Goal: Task Accomplishment & Management: Use online tool/utility

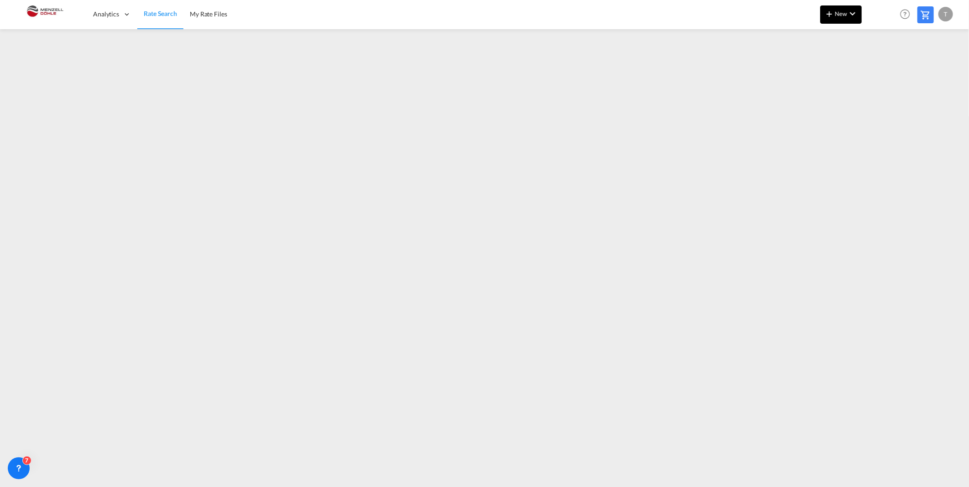
click at [829, 23] on button "New" at bounding box center [842, 14] width 42 height 18
click at [883, 66] on span "Ratesheet" at bounding box center [879, 68] width 10 height 18
click at [857, 17] on md-icon "icon-chevron-down" at bounding box center [853, 13] width 11 height 11
click at [884, 71] on span "Ratesheet" at bounding box center [879, 68] width 10 height 18
click at [157, 12] on span "Rate Search" at bounding box center [160, 14] width 33 height 8
